Goal: Transaction & Acquisition: Purchase product/service

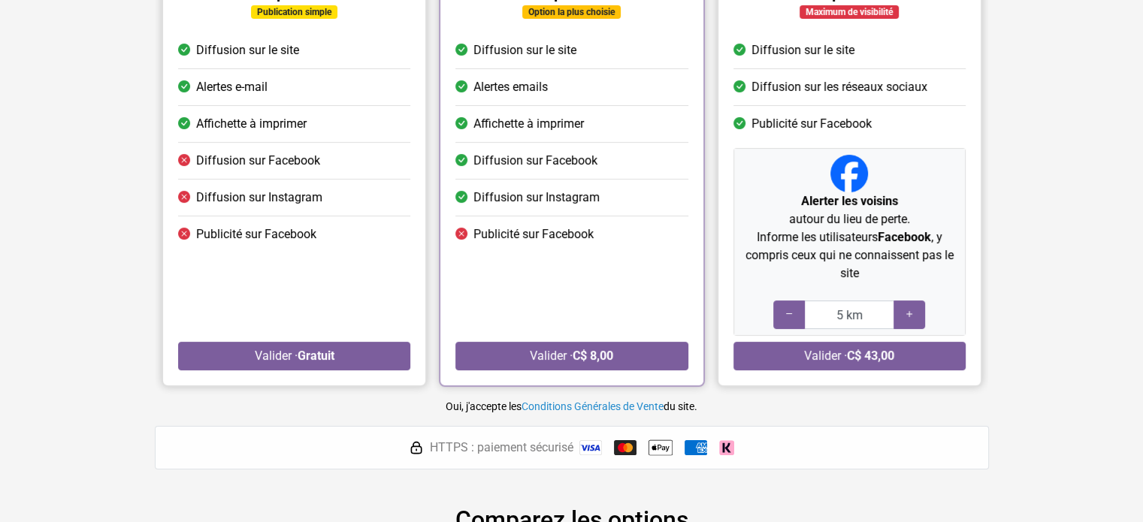
scroll to position [150, 0]
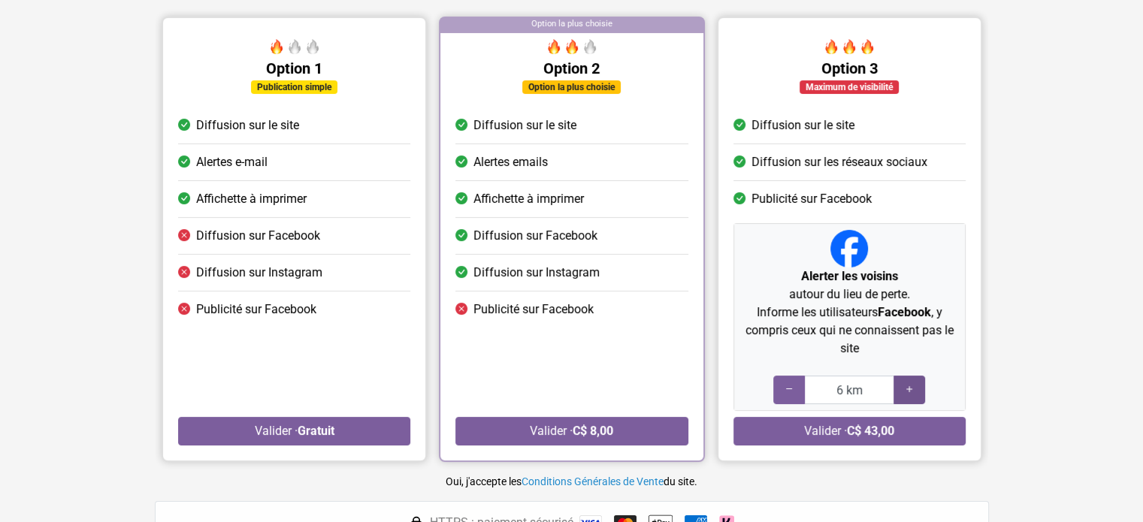
click at [910, 391] on icon at bounding box center [909, 389] width 12 height 14
type input "5 km"
click at [789, 387] on icon at bounding box center [789, 389] width 12 height 14
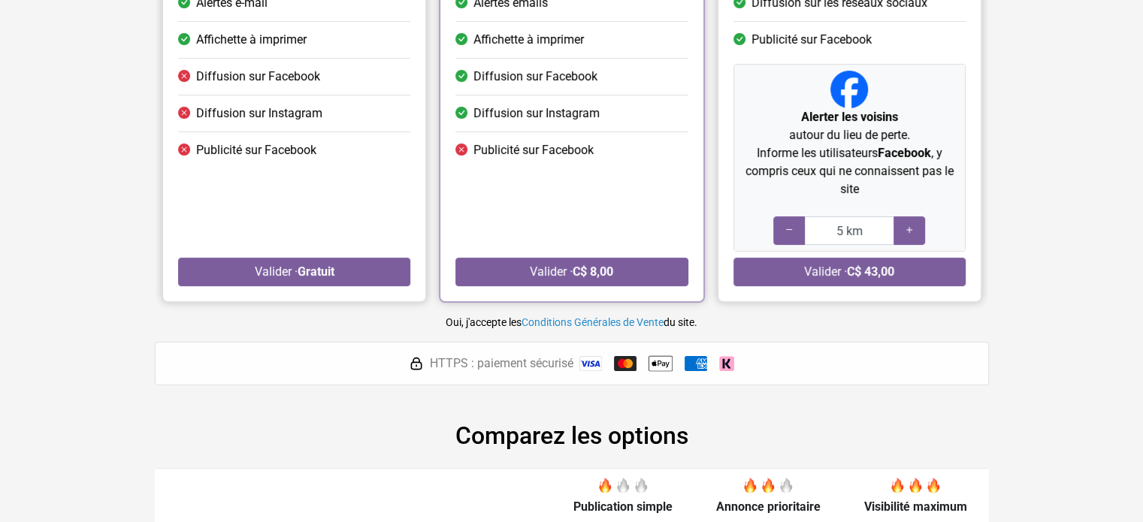
scroll to position [282, 0]
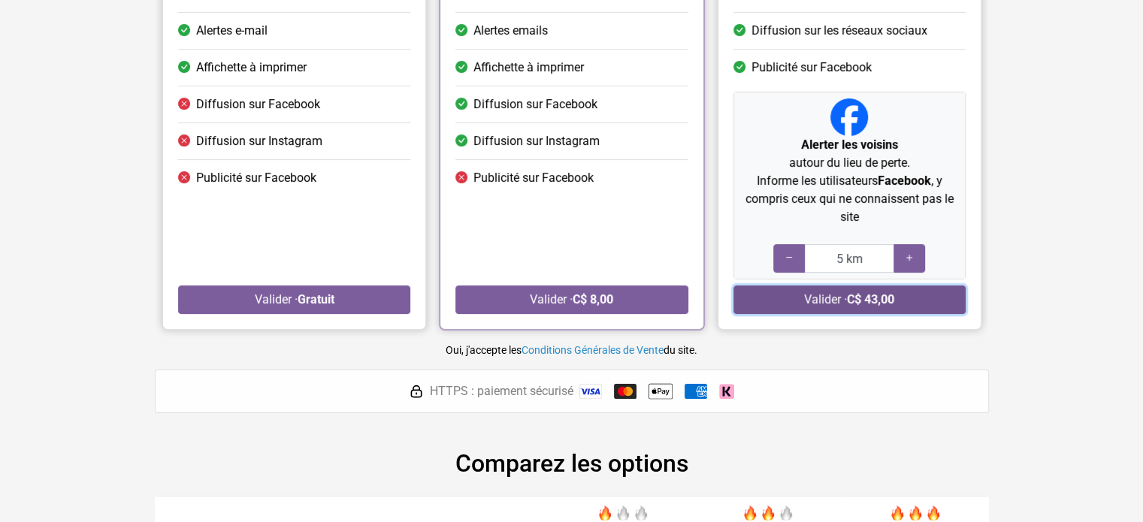
click at [886, 297] on strong "C$ 43,00" at bounding box center [870, 299] width 47 height 14
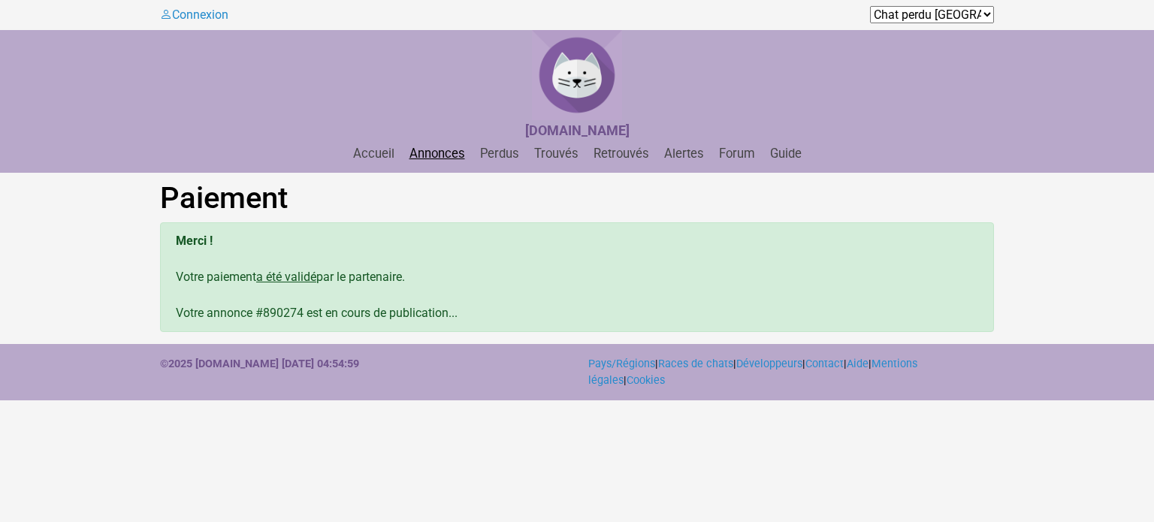
click at [442, 151] on link "Annonces" at bounding box center [438, 154] width 68 height 14
